Goal: Information Seeking & Learning: Learn about a topic

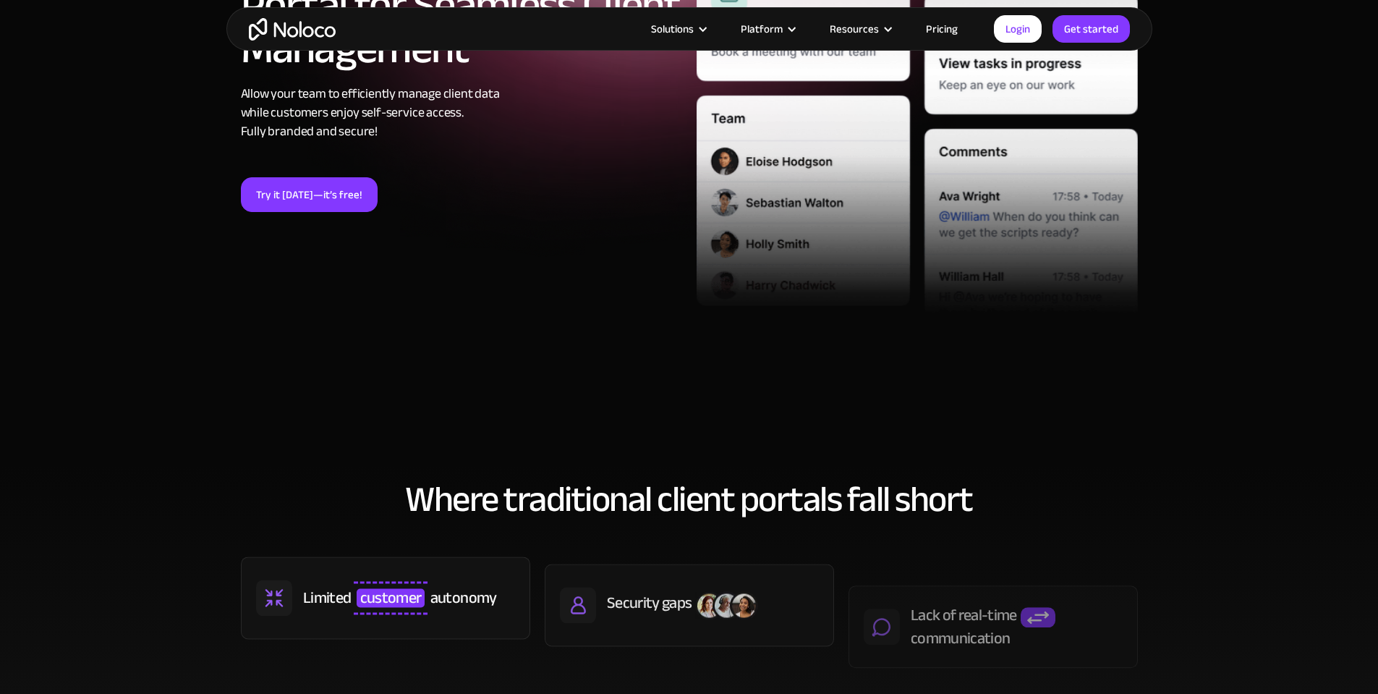
scroll to position [506, 0]
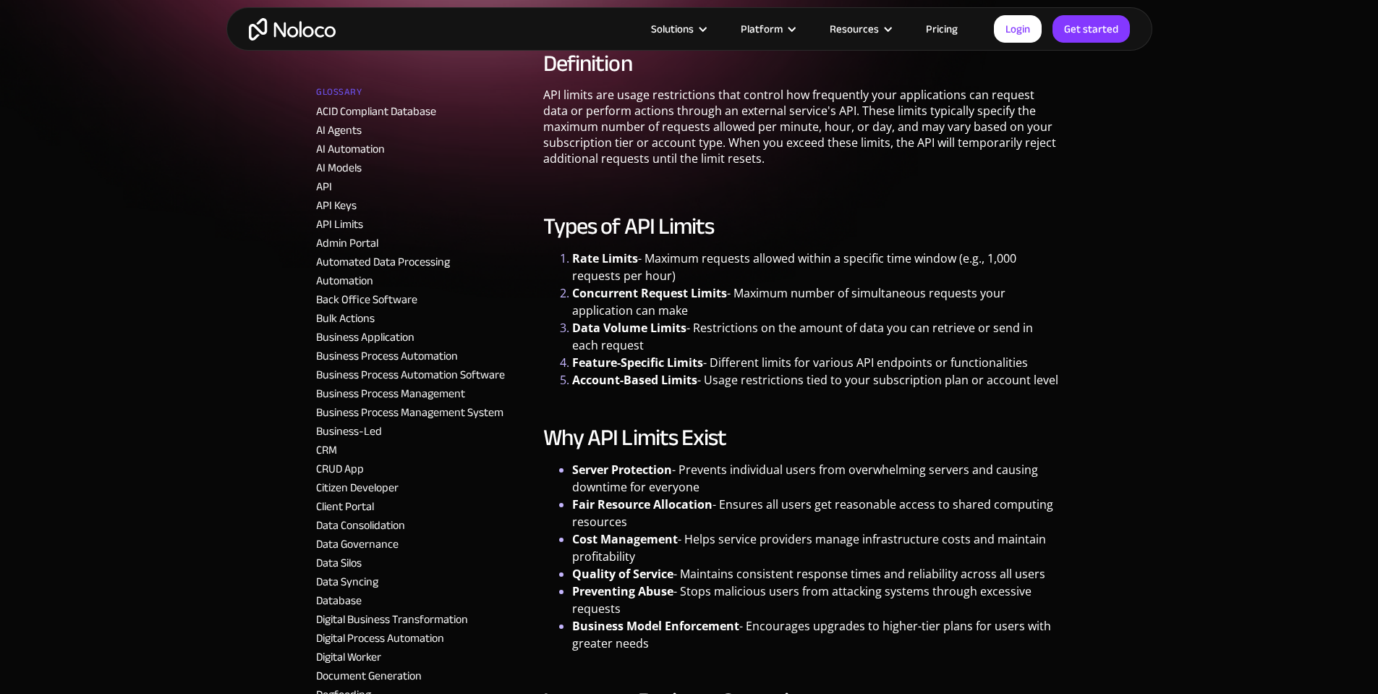
scroll to position [384, 0]
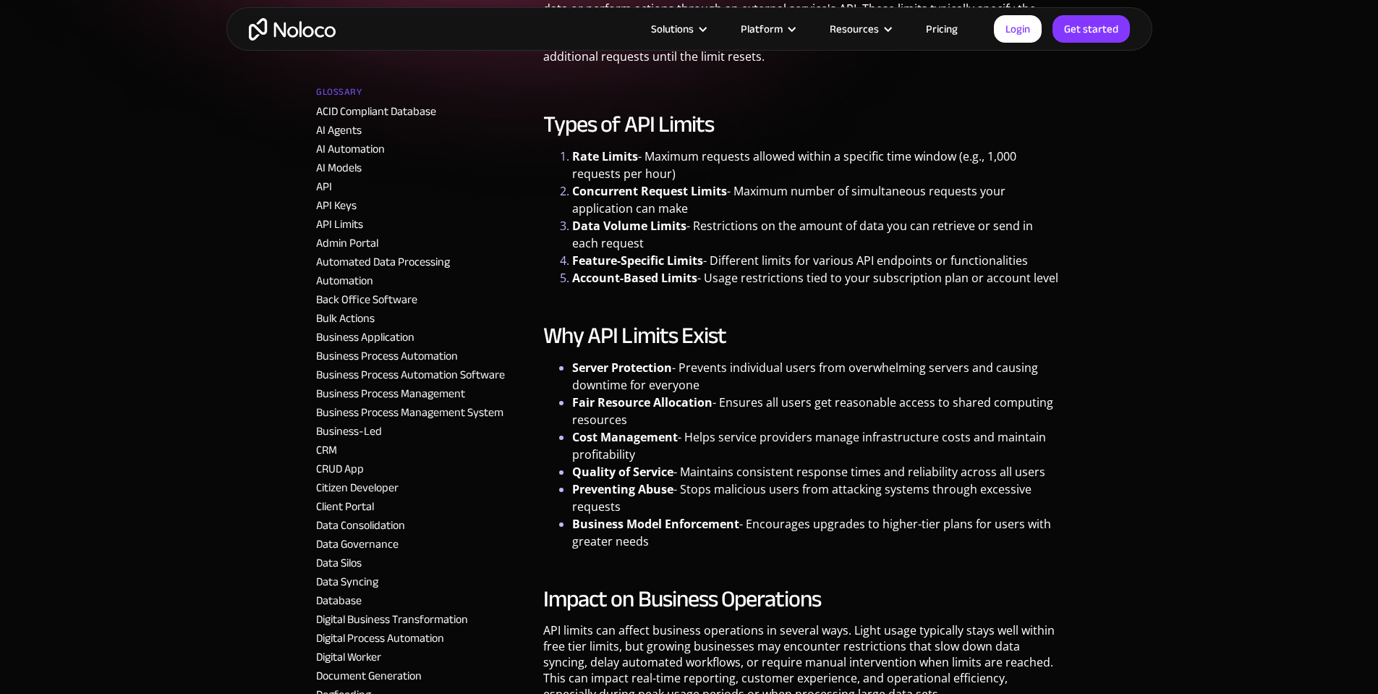
drag, startPoint x: 638, startPoint y: 153, endPoint x: 1096, endPoint y: 268, distance: 472.1
click at [1096, 268] on div "No-Code Glossary API Limits What are API Limits? Restrictions placed on how man…" at bounding box center [689, 674] width 897 height 1871
click at [1111, 305] on div "No-Code Glossary API Limits What are API Limits? Restrictions placed on how man…" at bounding box center [689, 674] width 897 height 1871
drag, startPoint x: 929, startPoint y: 249, endPoint x: 666, endPoint y: 203, distance: 267.3
click at [618, 197] on div "No-Code Glossary API Limits What are API Limits? Restrictions placed on how man…" at bounding box center [689, 674] width 897 height 1871
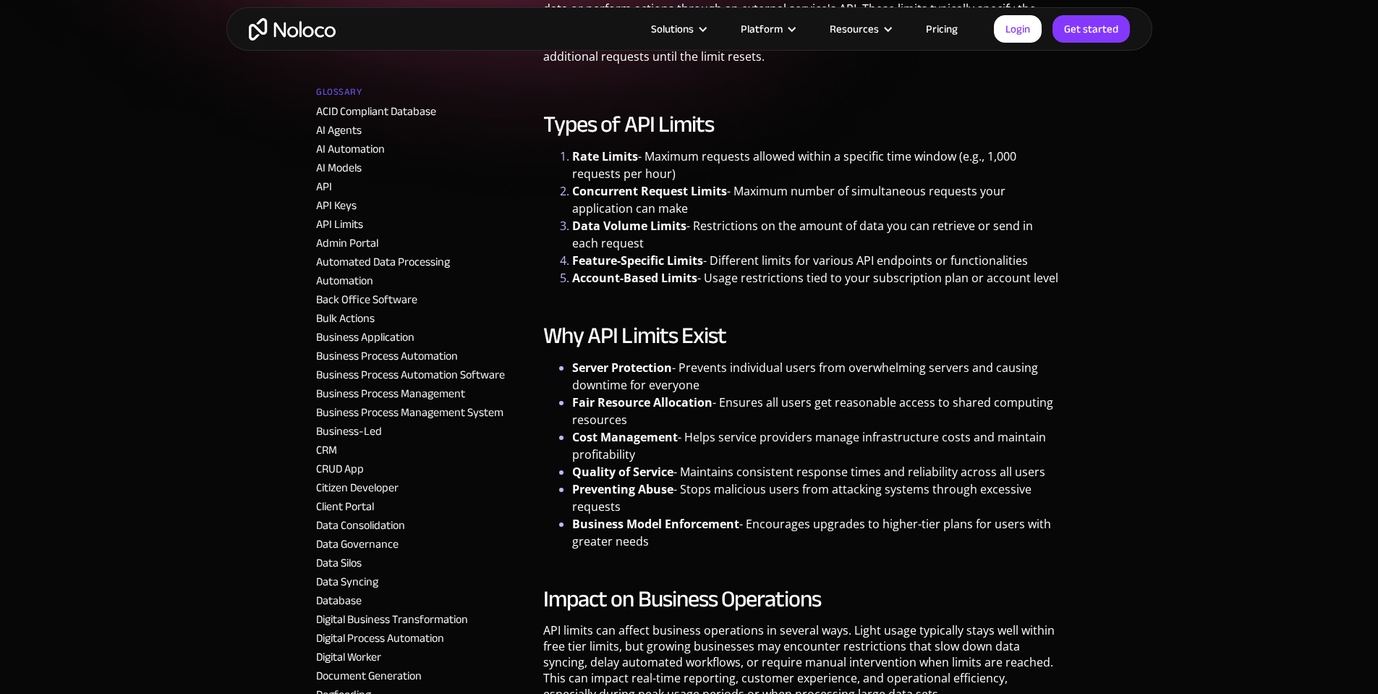
click at [973, 234] on li "Data Volume Limits - Restrictions on the amount of data you can retrieve or sen…" at bounding box center [817, 234] width 490 height 35
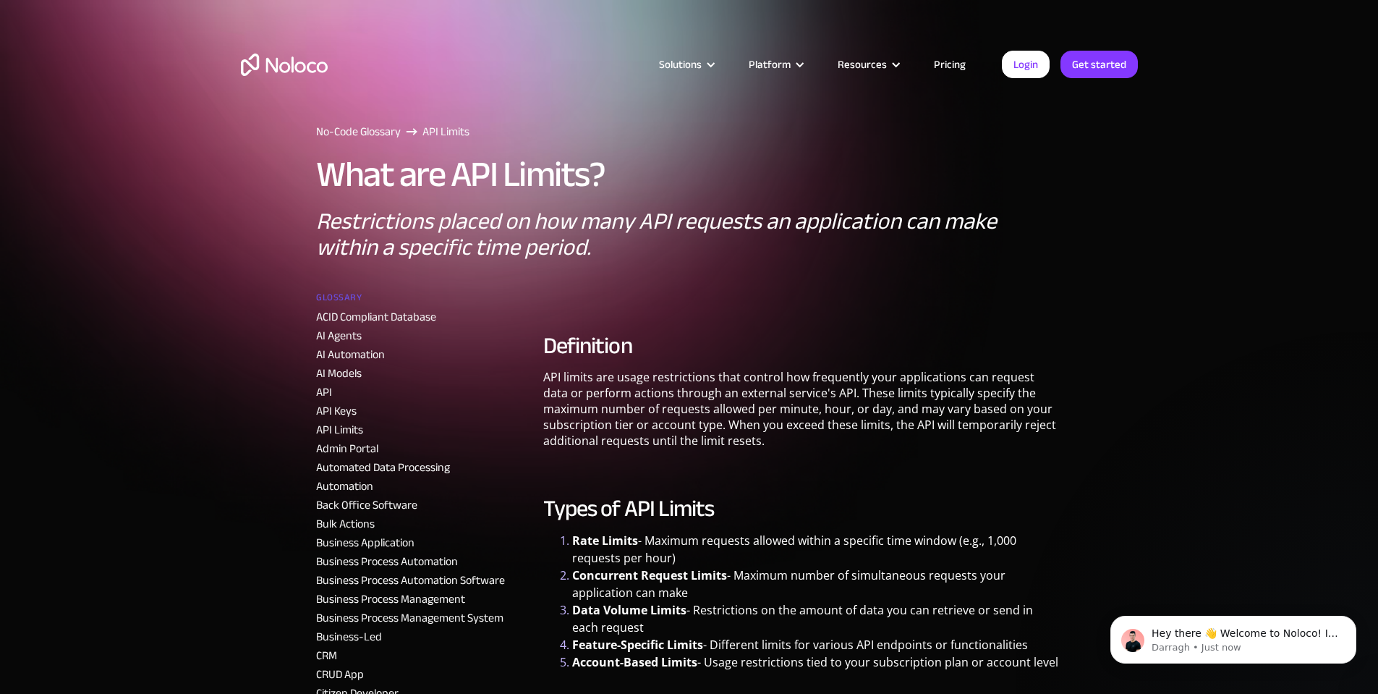
scroll to position [0, 0]
